Goal: Transaction & Acquisition: Purchase product/service

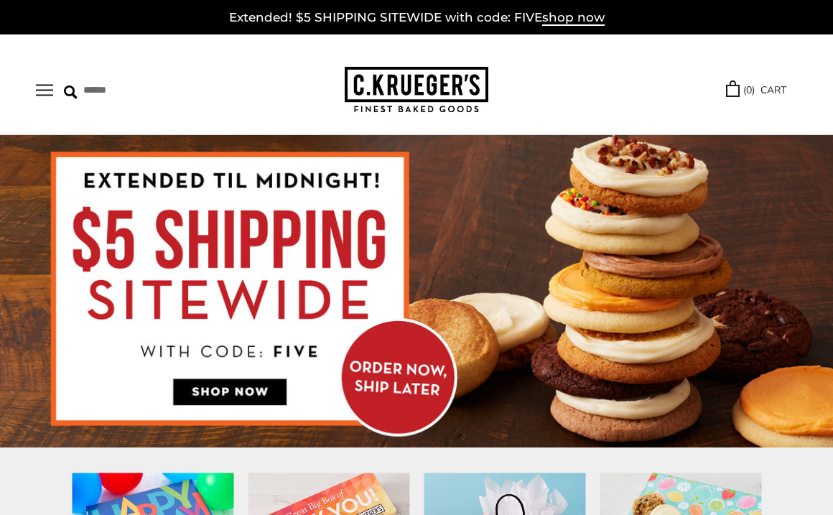
click at [448, 89] on img at bounding box center [417, 90] width 144 height 47
click at [50, 89] on button "Open navigation" at bounding box center [44, 90] width 17 height 12
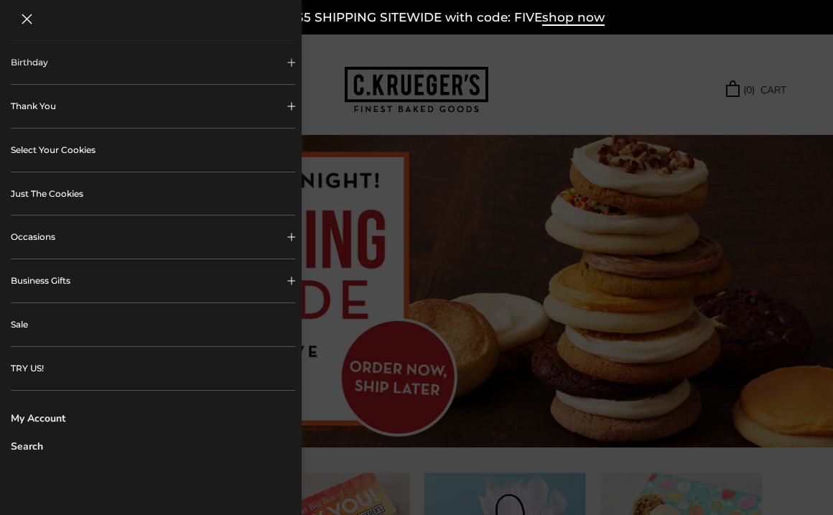
scroll to position [261, 0]
click at [52, 325] on link "Sale" at bounding box center [153, 322] width 284 height 43
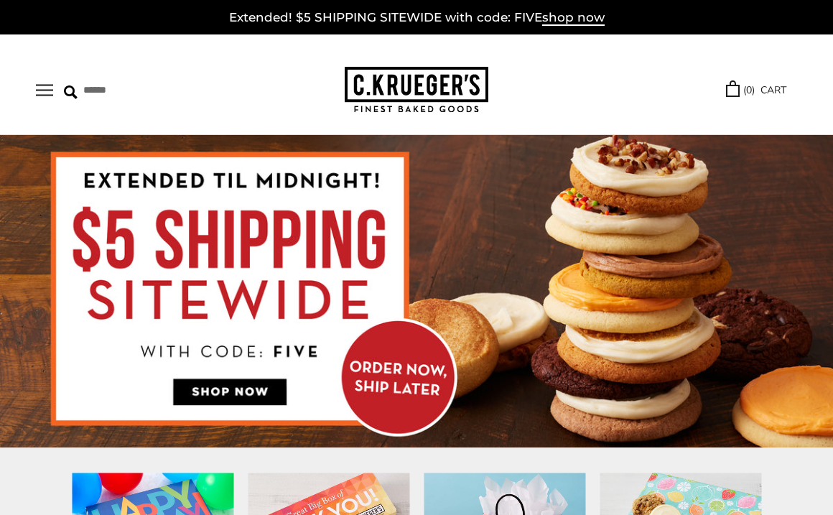
click at [47, 84] on button "Open navigation" at bounding box center [44, 90] width 17 height 12
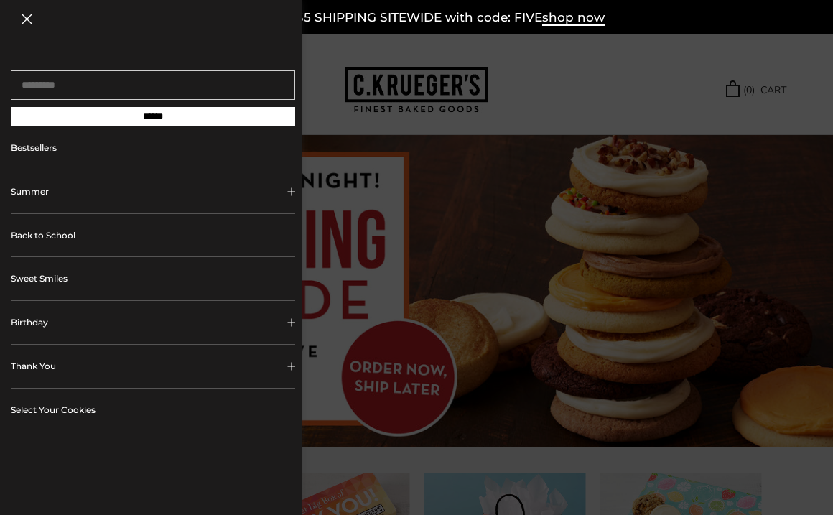
click at [71, 320] on button "Birthday" at bounding box center [153, 322] width 284 height 43
click at [84, 357] on link "ALL Birthday Gifts" at bounding box center [158, 360] width 251 height 32
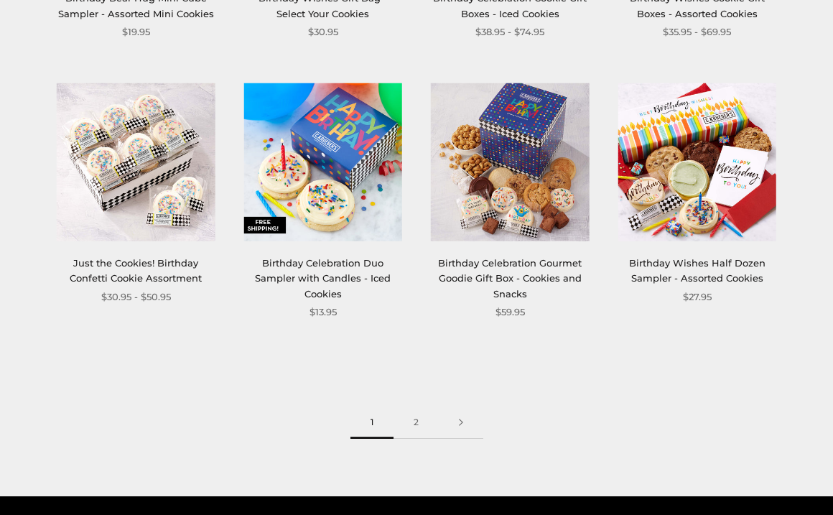
scroll to position [1515, 0]
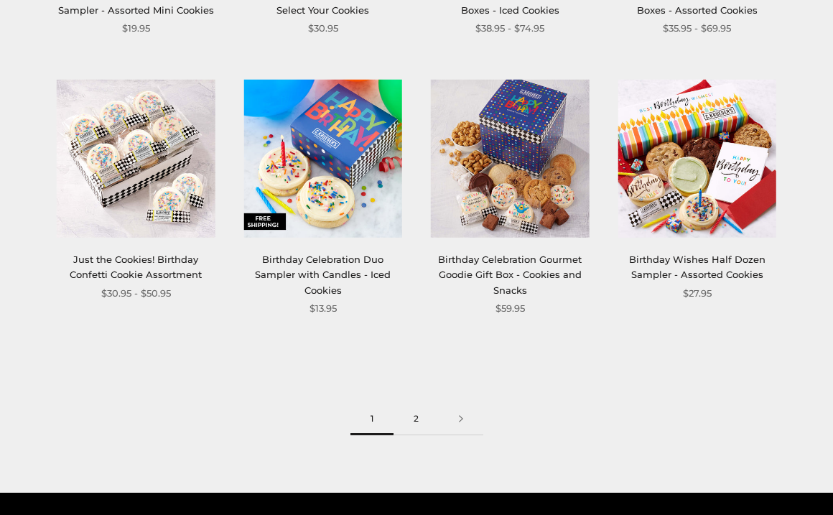
click at [413, 419] on link "2" at bounding box center [415, 419] width 45 height 32
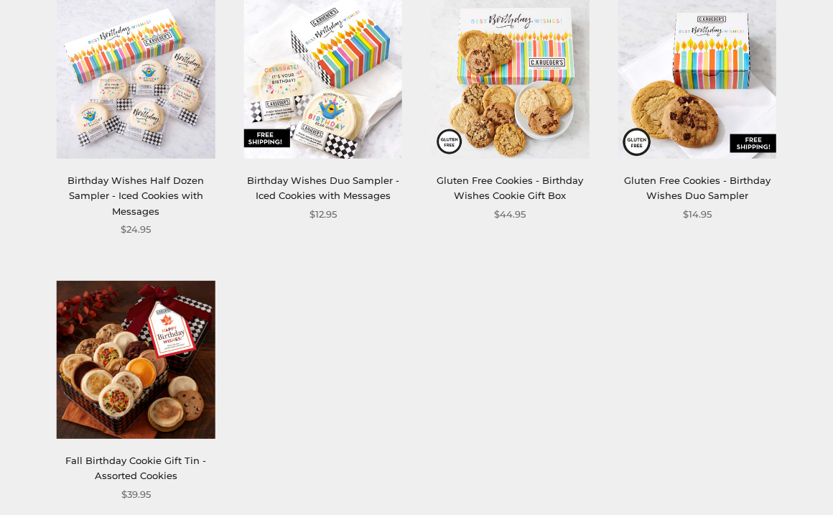
scroll to position [492, 0]
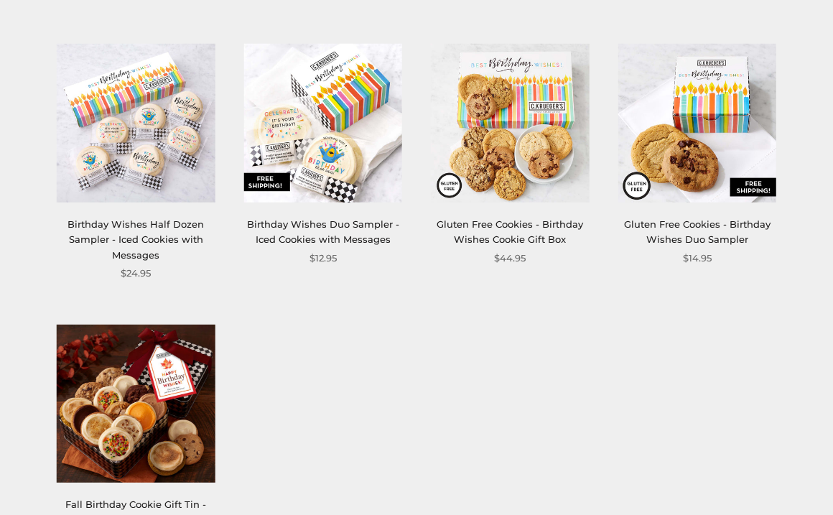
click at [351, 111] on img at bounding box center [323, 123] width 159 height 159
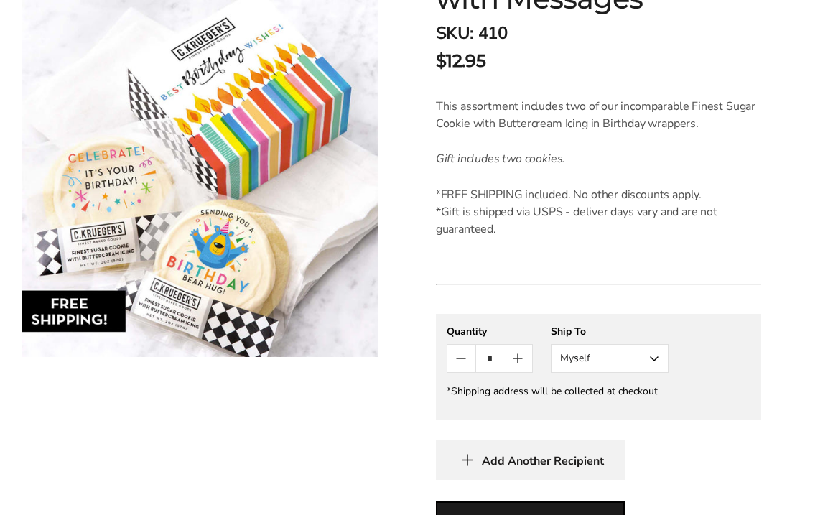
scroll to position [334, 0]
click at [650, 356] on button "Myself" at bounding box center [609, 357] width 118 height 29
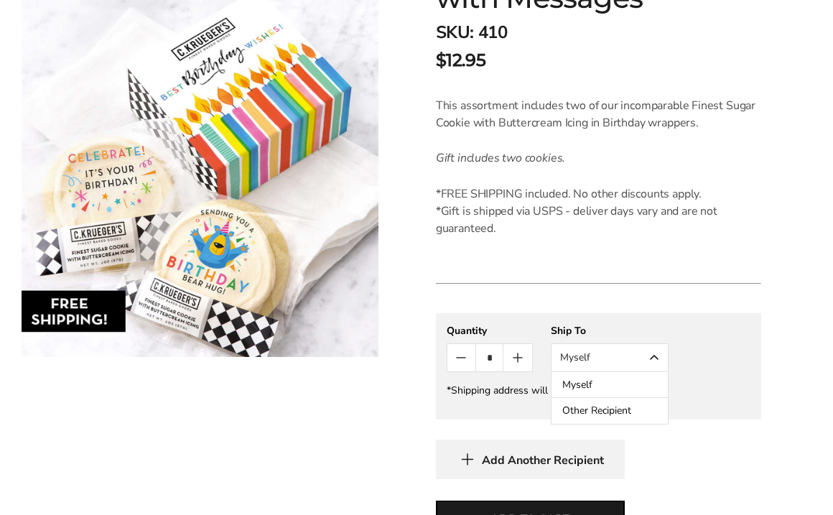
click at [613, 406] on button "Other Recipient" at bounding box center [609, 411] width 116 height 26
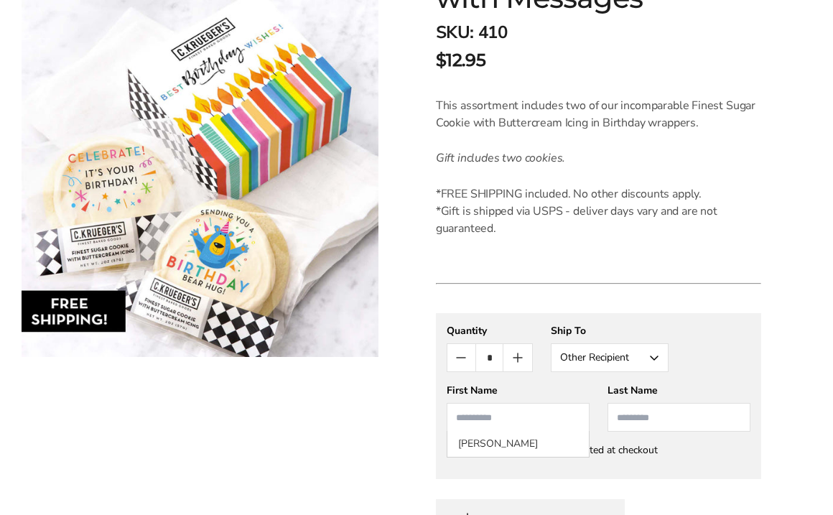
click at [498, 416] on input "First Name" at bounding box center [517, 417] width 143 height 29
type input "*******"
click at [658, 421] on input "Last Name" at bounding box center [678, 417] width 143 height 29
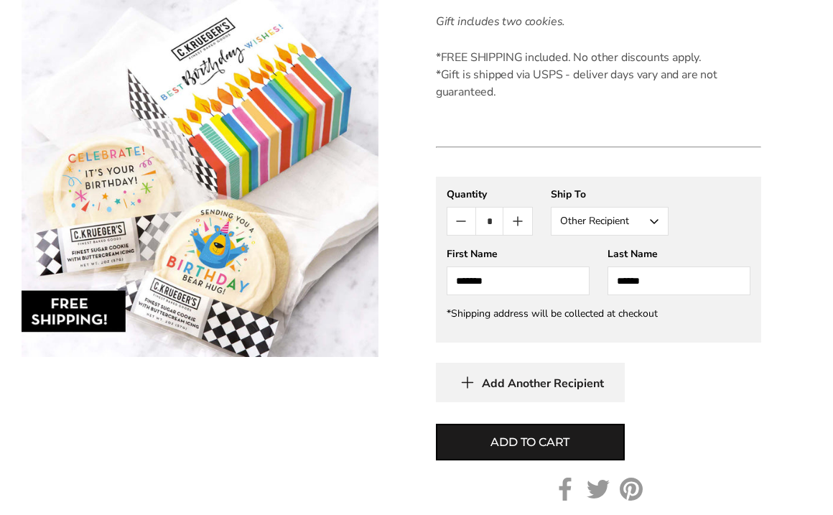
scroll to position [474, 0]
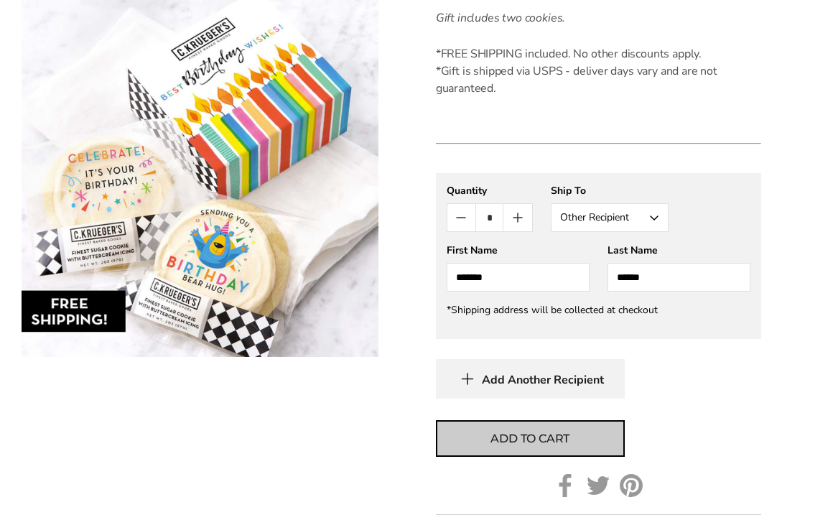
type input "******"
click at [580, 438] on button "Add to cart" at bounding box center [530, 438] width 189 height 37
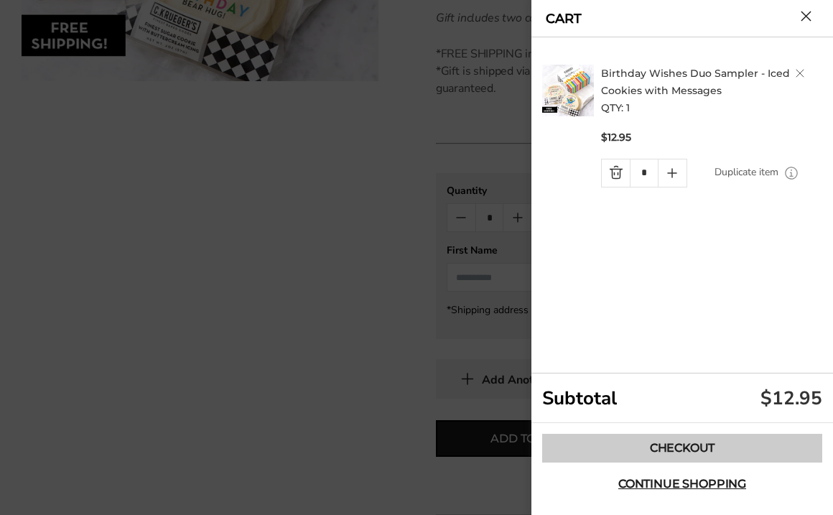
click at [666, 448] on link "Checkout" at bounding box center [682, 448] width 280 height 29
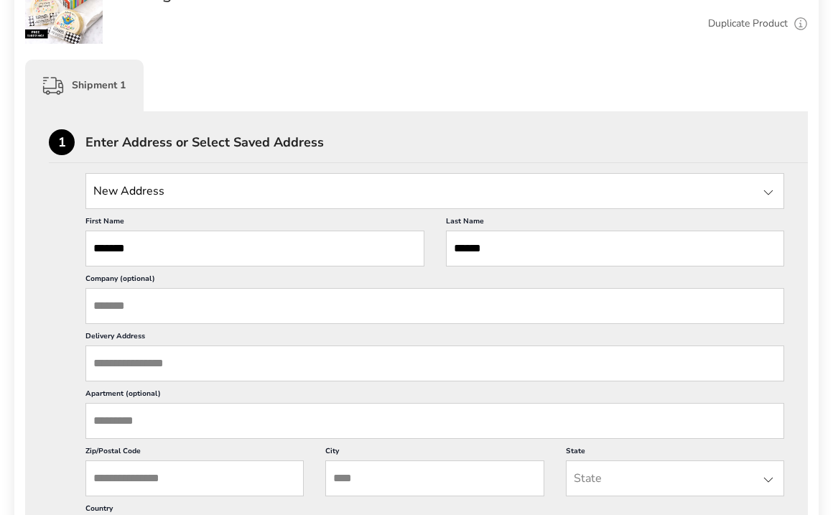
scroll to position [336, 0]
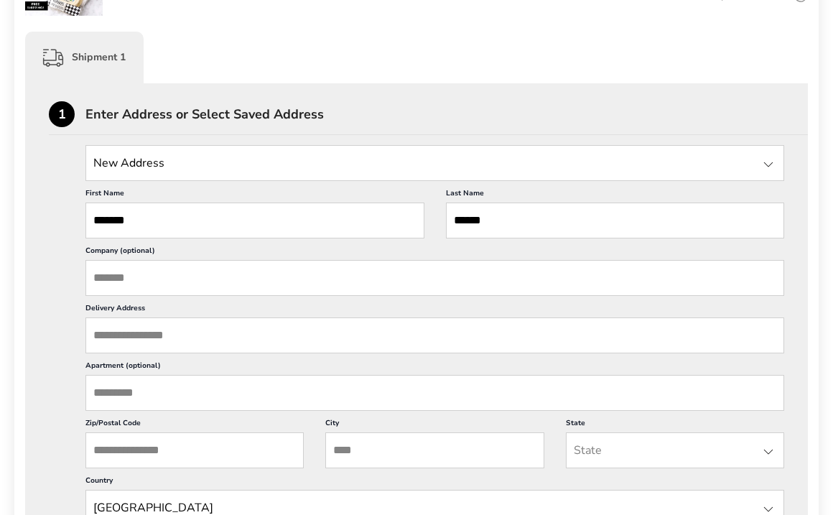
click at [266, 329] on input "Delivery Address" at bounding box center [434, 335] width 698 height 36
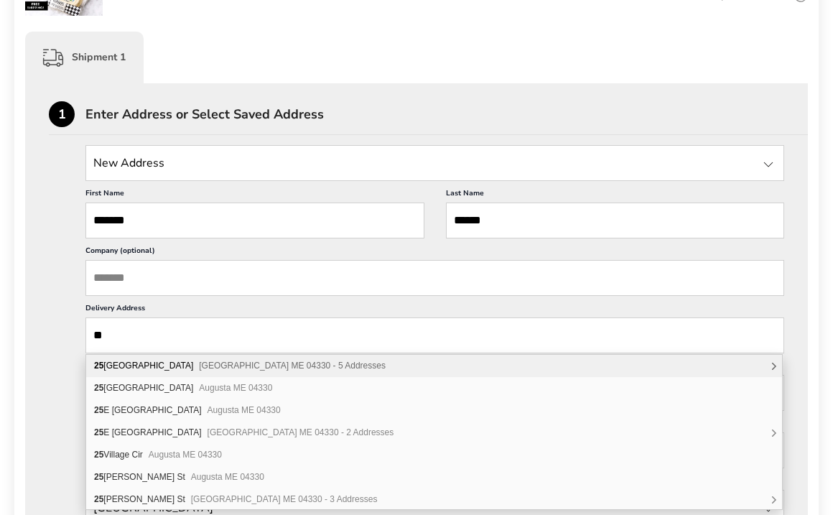
type input "**"
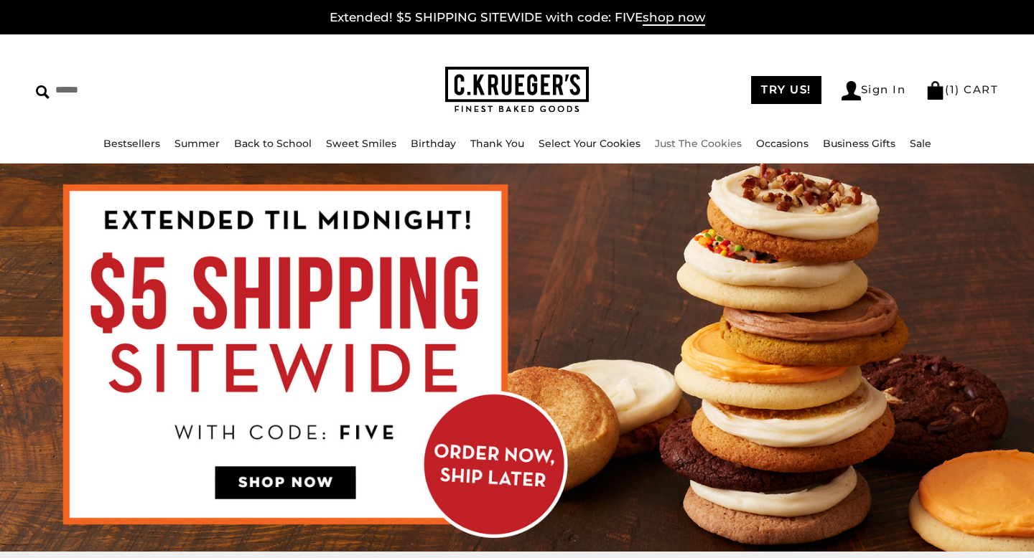
click at [690, 144] on link "Just The Cookies" at bounding box center [698, 143] width 87 height 13
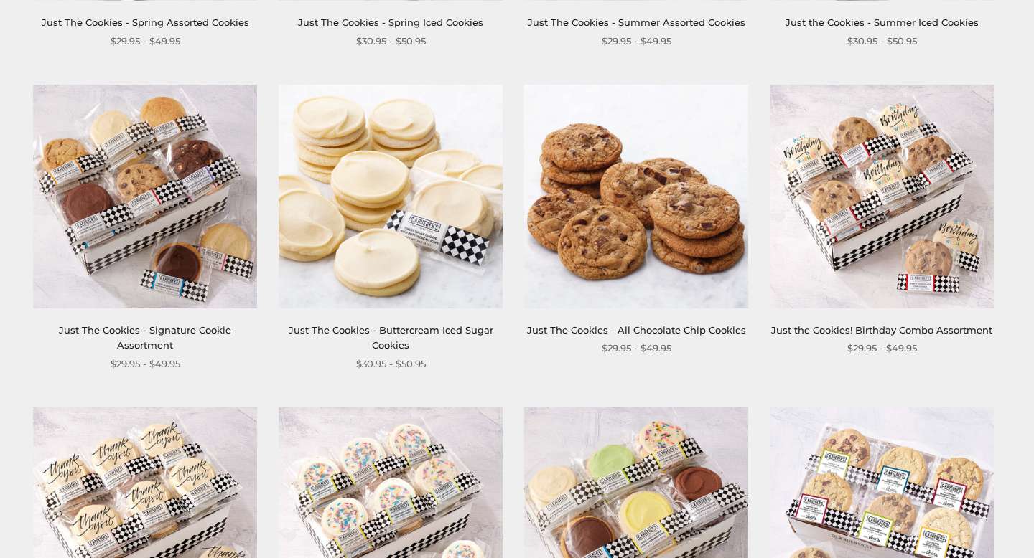
scroll to position [540, 0]
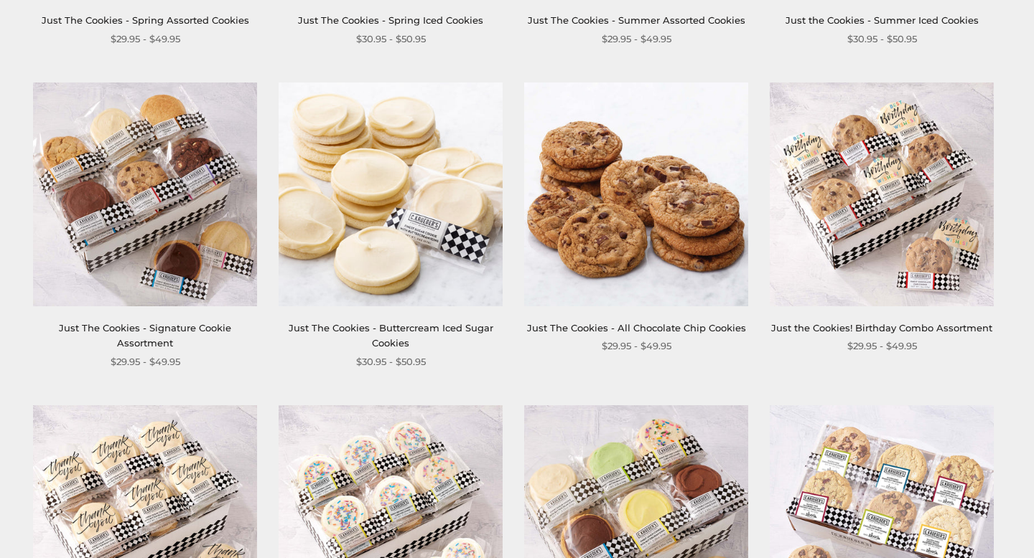
click at [177, 243] on img at bounding box center [145, 195] width 224 height 224
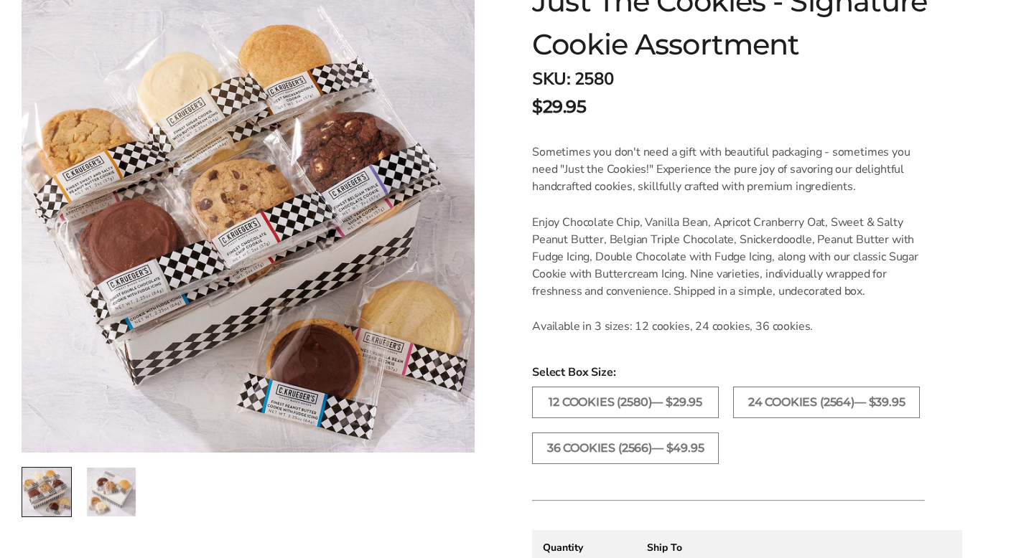
scroll to position [275, 0]
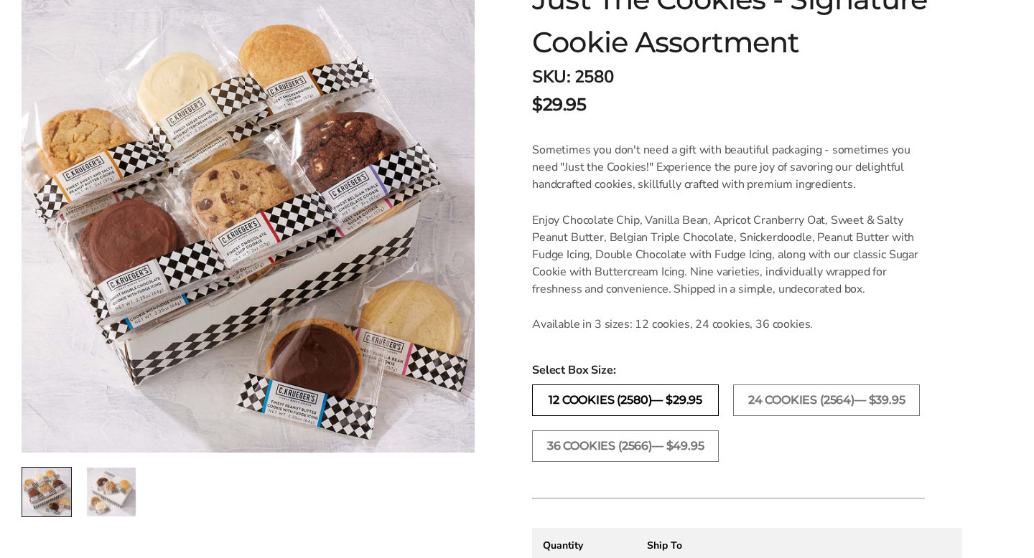
click at [589, 396] on label "12 COOKIES (2580)— $29.95" at bounding box center [625, 401] width 187 height 32
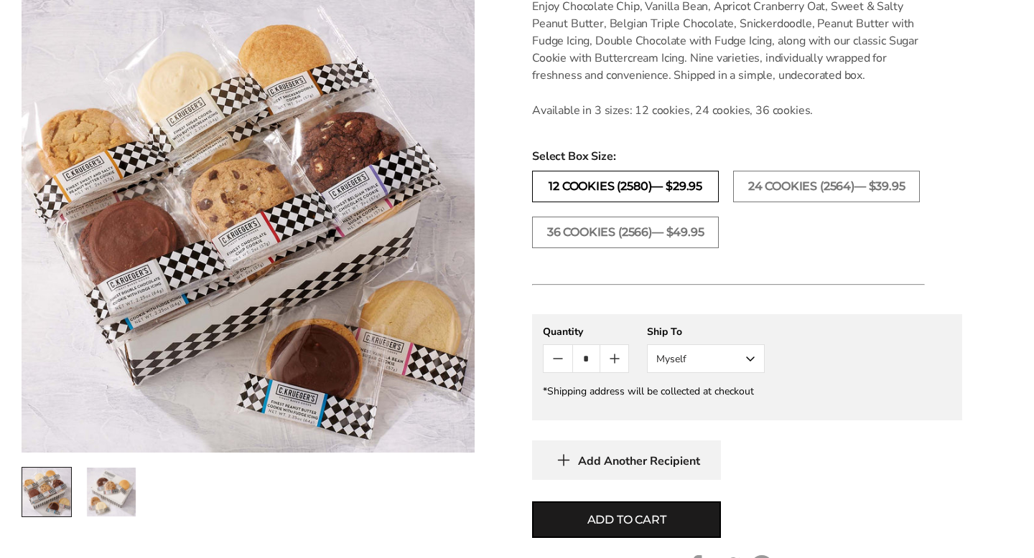
scroll to position [502, 0]
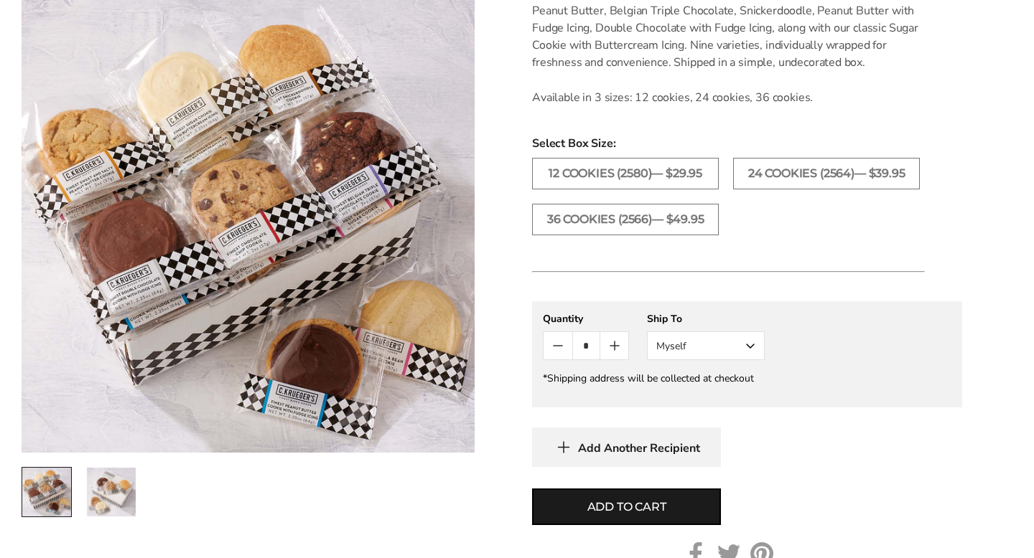
click at [749, 344] on button "Myself" at bounding box center [706, 346] width 118 height 29
click at [721, 398] on button "Other Recipient" at bounding box center [705, 399] width 116 height 26
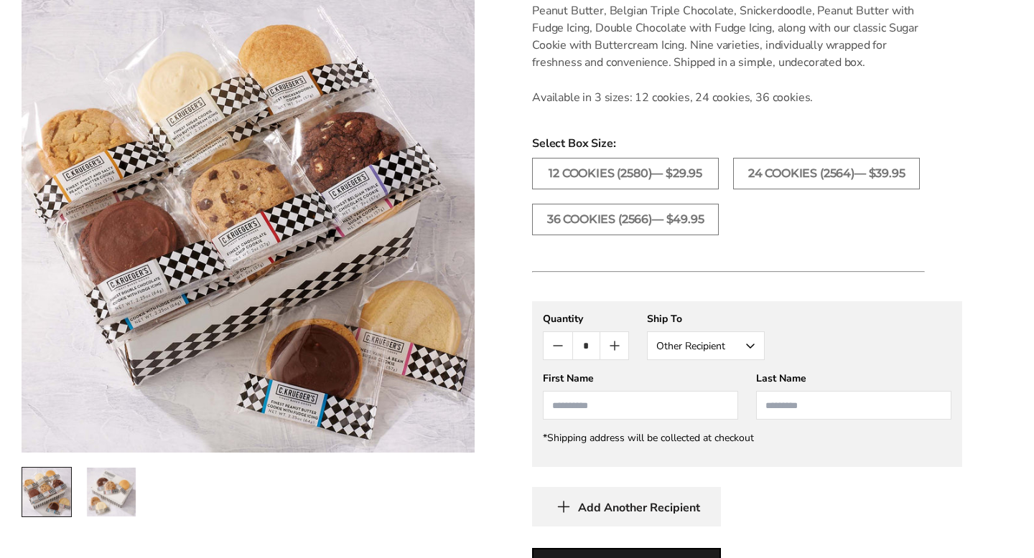
click at [654, 411] on input "First Name" at bounding box center [640, 405] width 195 height 29
click at [666, 428] on li "Abigail Messina" at bounding box center [640, 432] width 194 height 26
type input "*******"
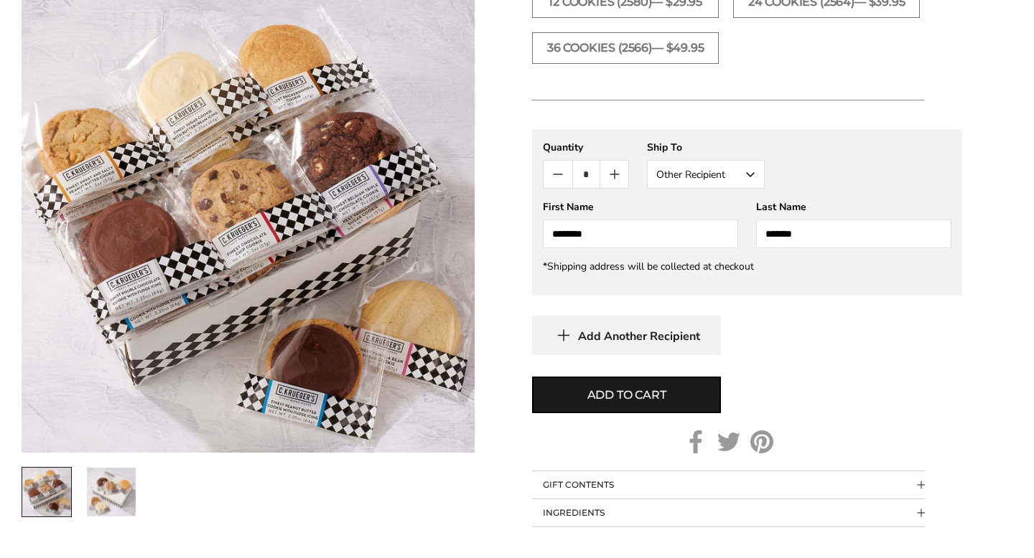
scroll to position [680, 0]
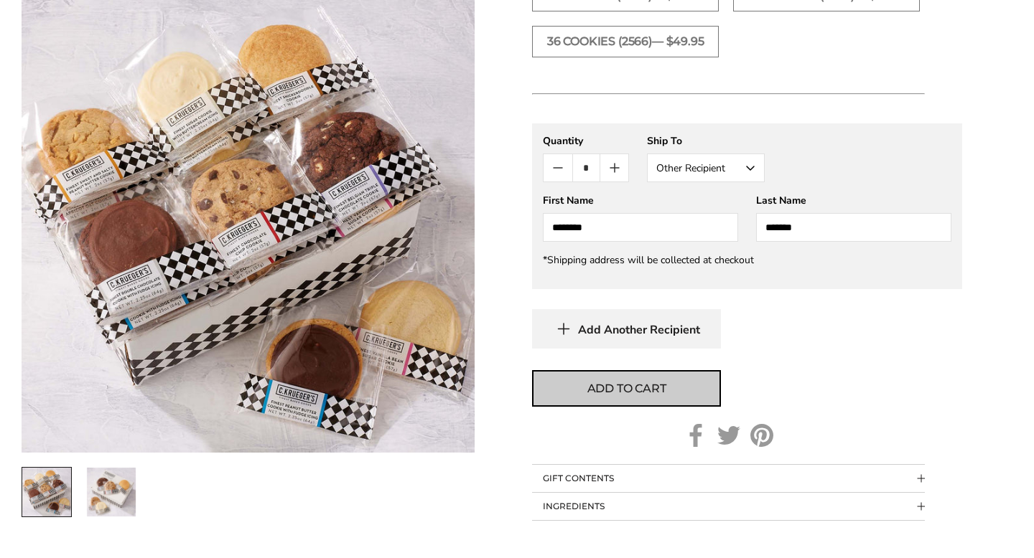
click at [668, 394] on button "Add to cart" at bounding box center [626, 388] width 189 height 37
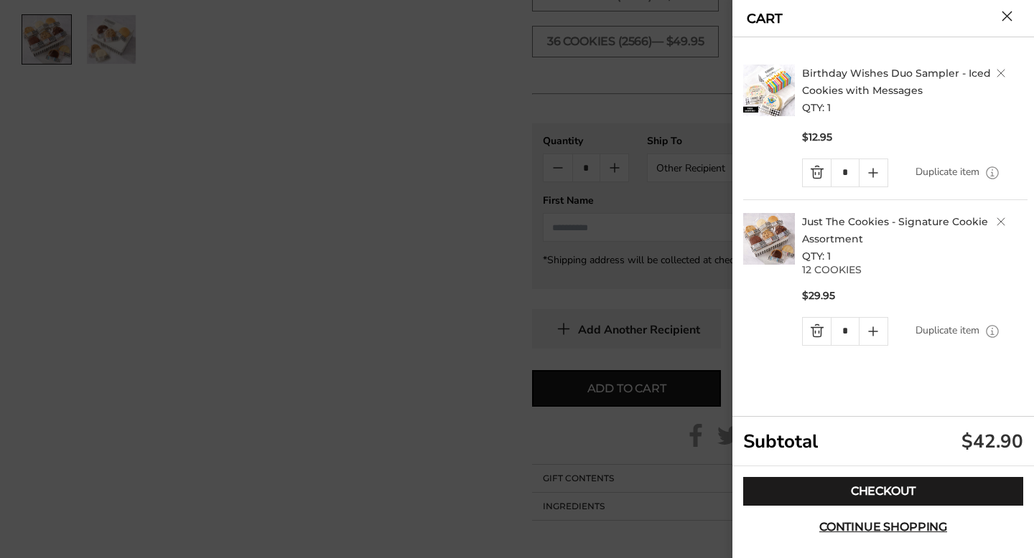
click at [1003, 72] on link "Delete product" at bounding box center [1000, 73] width 9 height 9
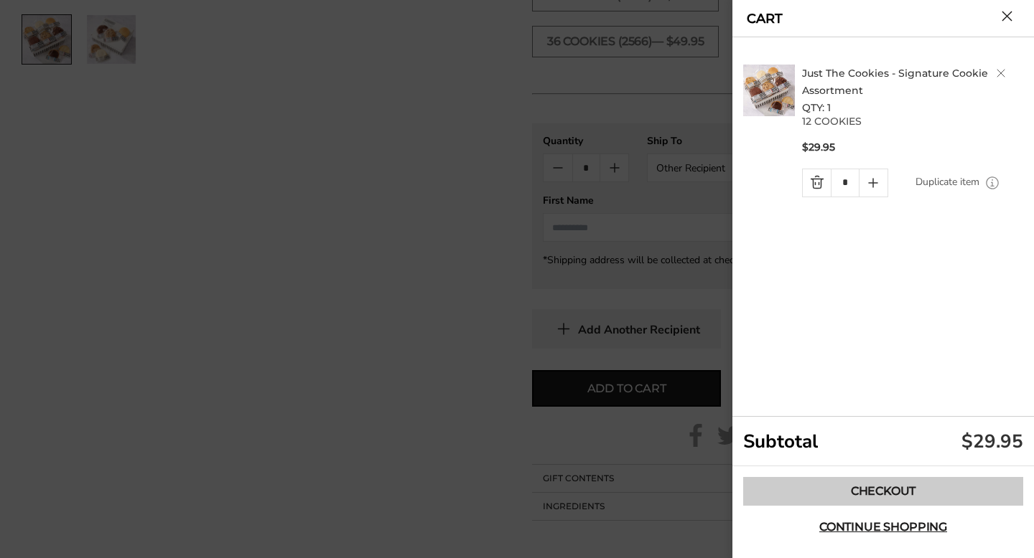
click at [886, 487] on link "Checkout" at bounding box center [883, 491] width 280 height 29
